Goal: Transaction & Acquisition: Download file/media

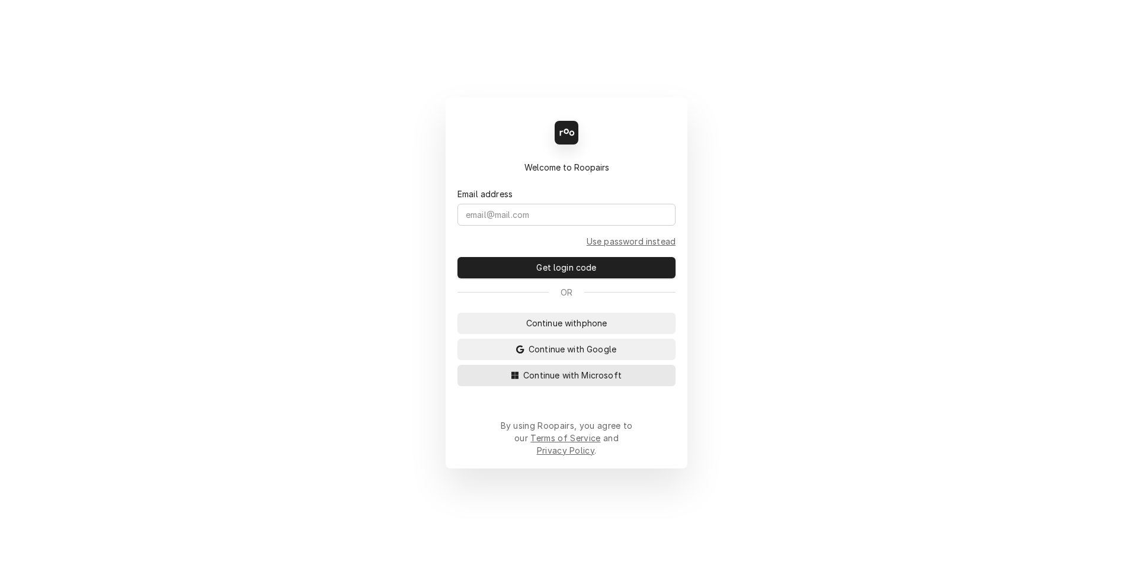
click at [588, 382] on span "Continue with Microsoft" at bounding box center [572, 375] width 103 height 12
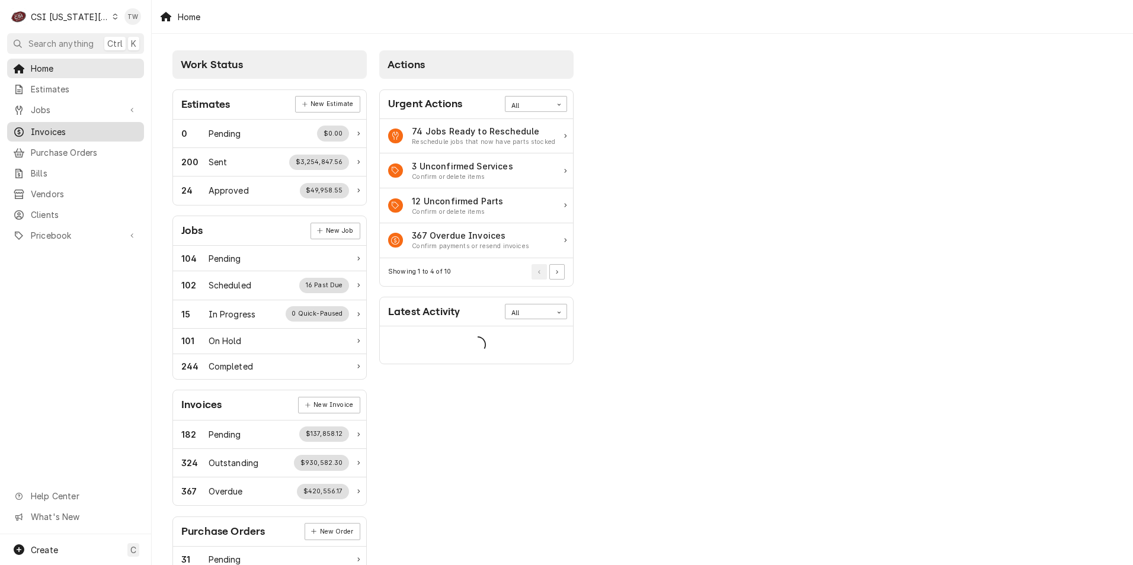
click at [51, 129] on span "Invoices" at bounding box center [84, 132] width 107 height 12
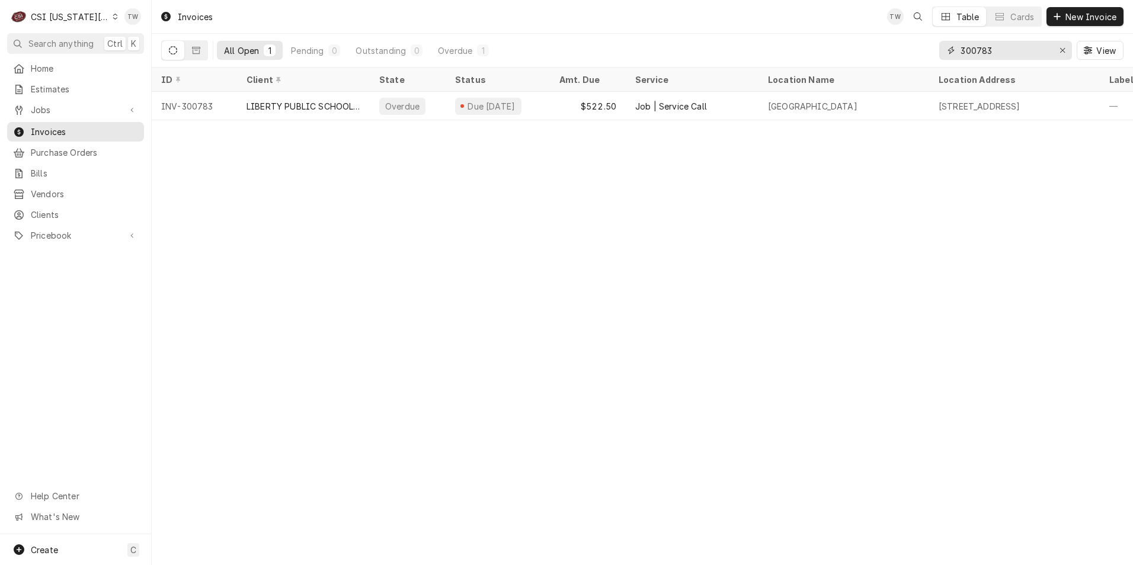
drag, startPoint x: 1001, startPoint y: 52, endPoint x: 870, endPoint y: 49, distance: 131.0
click at [872, 50] on div "All Open 1 Pending 0 Outstanding 0 Overdue 1 300783 View" at bounding box center [642, 50] width 962 height 33
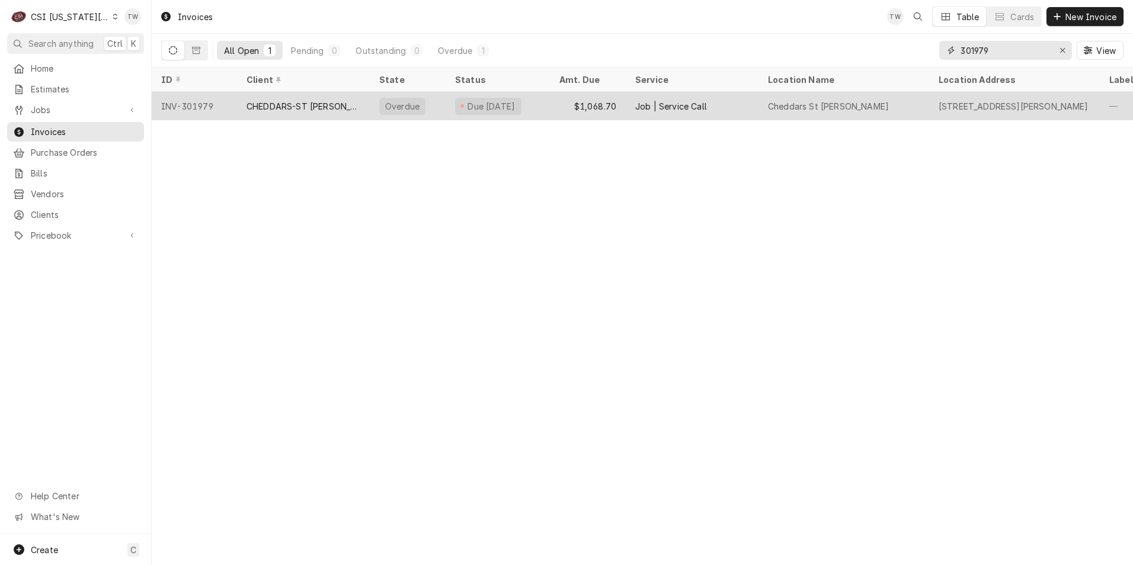
type input "301979"
click at [313, 110] on div "CHEDDARS-ST JOSEPH" at bounding box center [303, 106] width 133 height 28
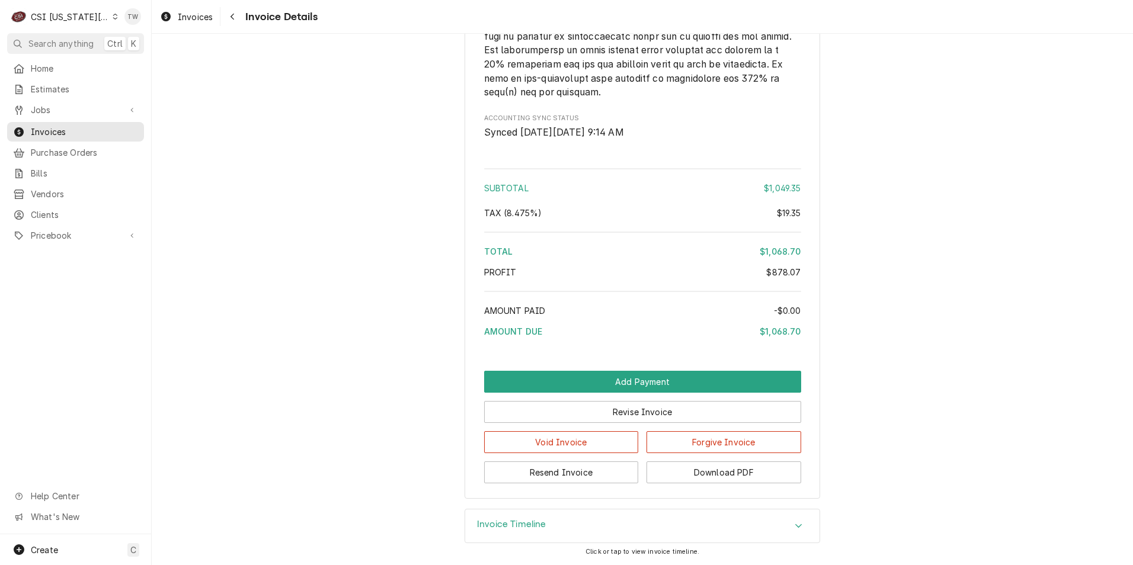
scroll to position [2736, 0]
click at [751, 477] on button "Download PDF" at bounding box center [723, 473] width 155 height 22
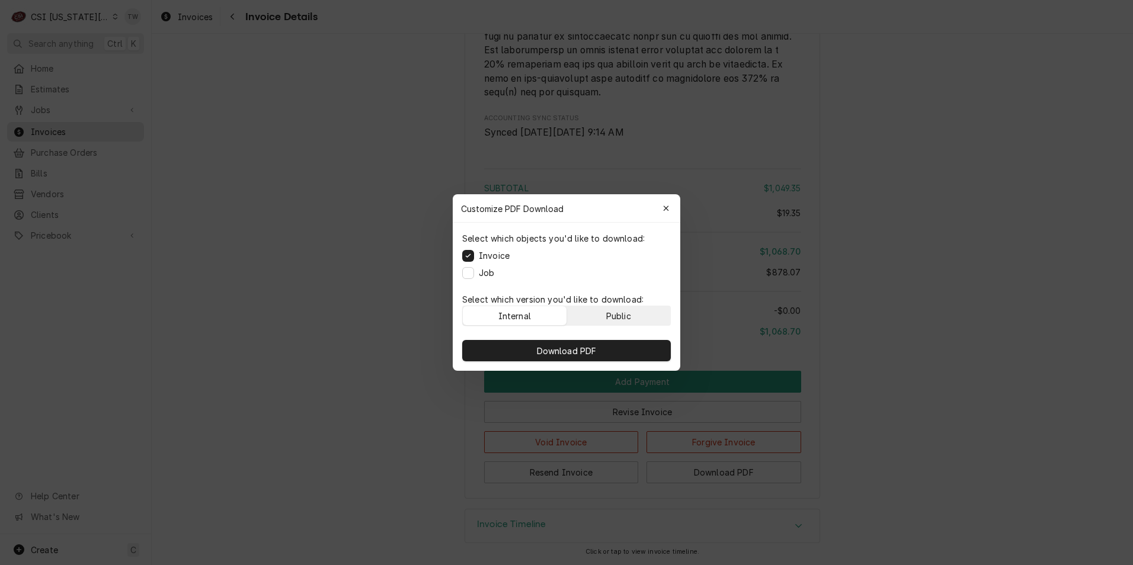
click at [627, 310] on div "Public" at bounding box center [618, 316] width 25 height 12
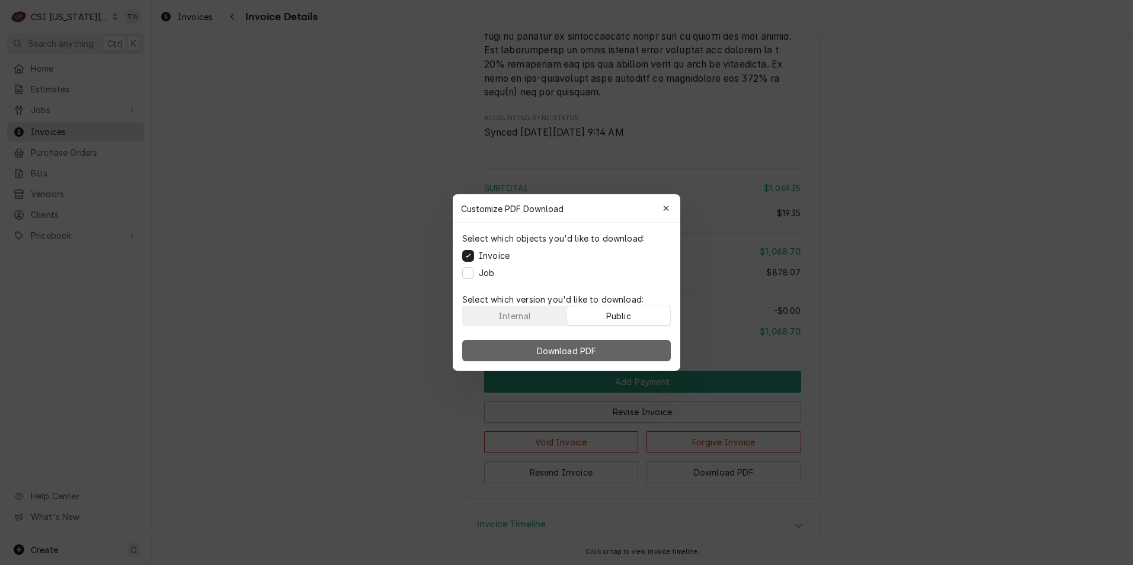
click at [605, 347] on button "Download PDF" at bounding box center [566, 350] width 209 height 21
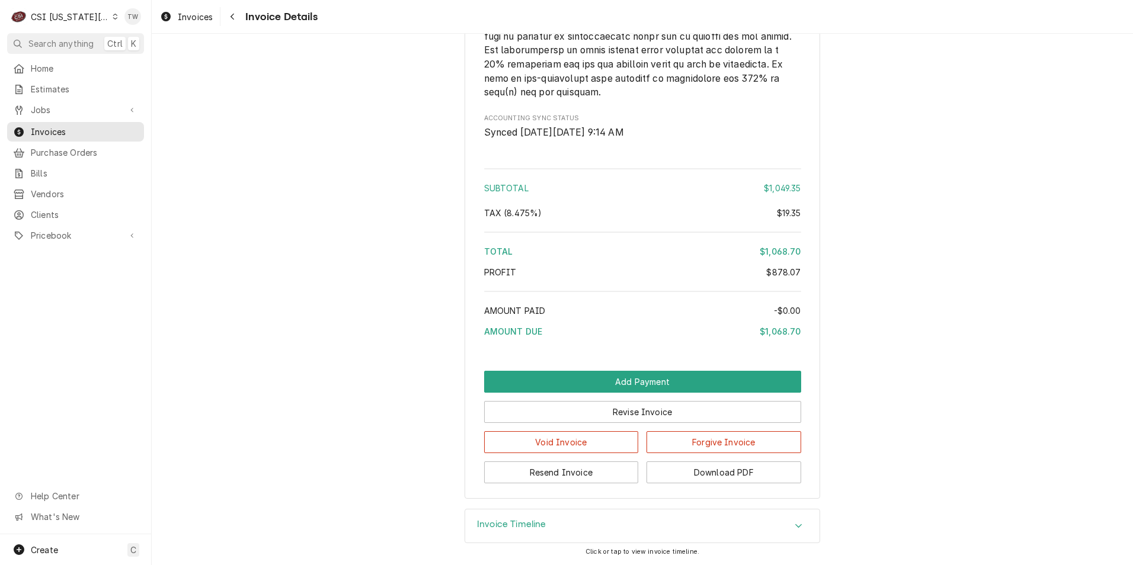
click at [67, 15] on div "CSI Kansas City" at bounding box center [70, 17] width 78 height 12
click at [166, 43] on div "CSI Kentucky" at bounding box center [203, 44] width 173 height 12
click at [97, 17] on div "C CSI Kansas City" at bounding box center [64, 17] width 114 height 24
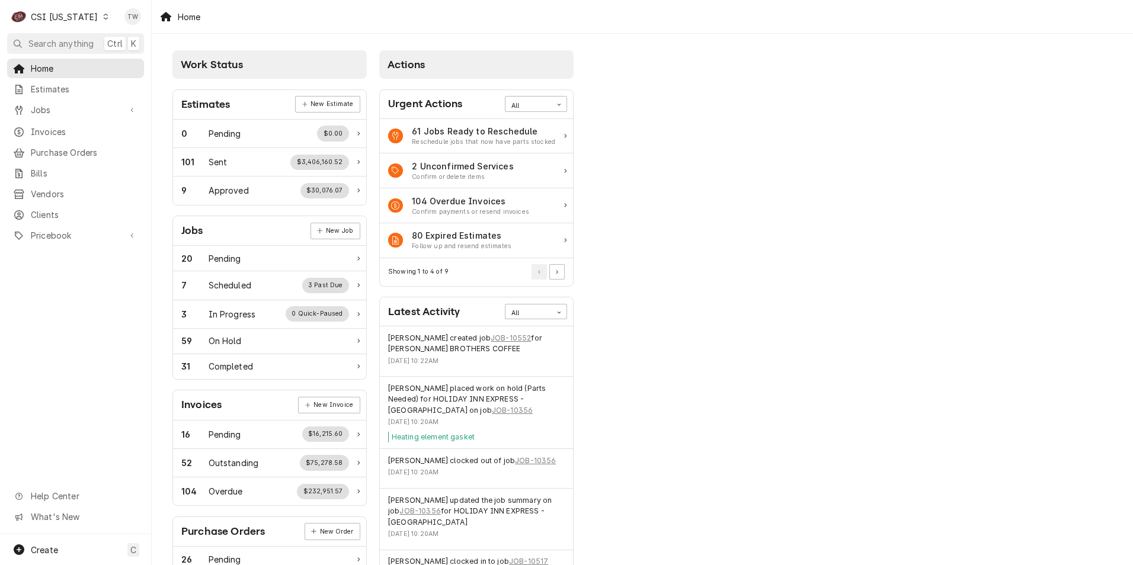
click at [103, 17] on icon "Dynamic Content Wrapper" at bounding box center [105, 17] width 5 height 6
click at [110, 60] on div "CSI St. [PERSON_NAME]" at bounding box center [185, 65] width 156 height 12
